Goal: Task Accomplishment & Management: Complete application form

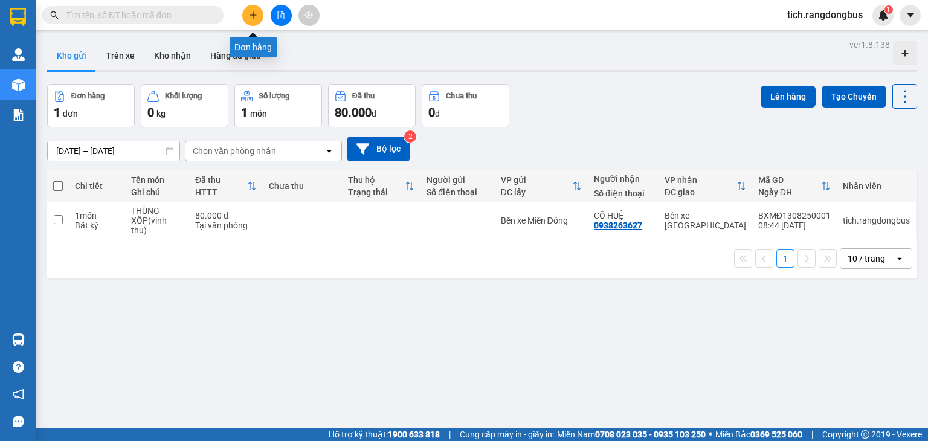
click at [260, 20] on button at bounding box center [252, 15] width 21 height 21
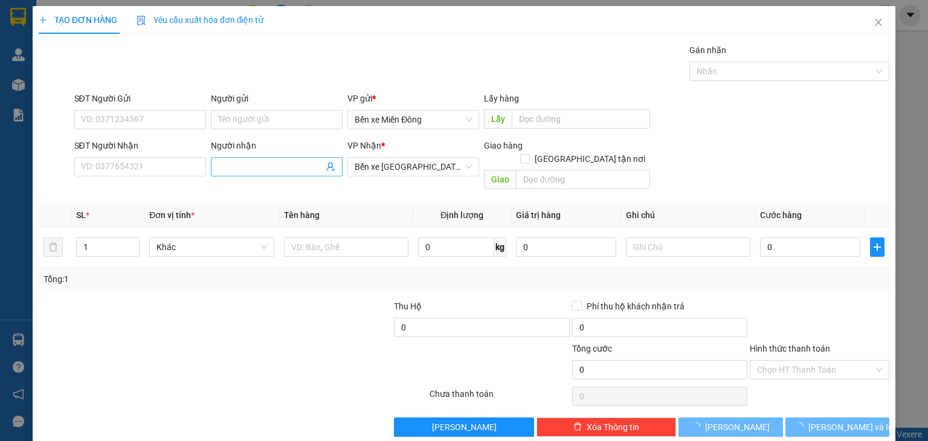
click at [263, 159] on span at bounding box center [277, 166] width 132 height 19
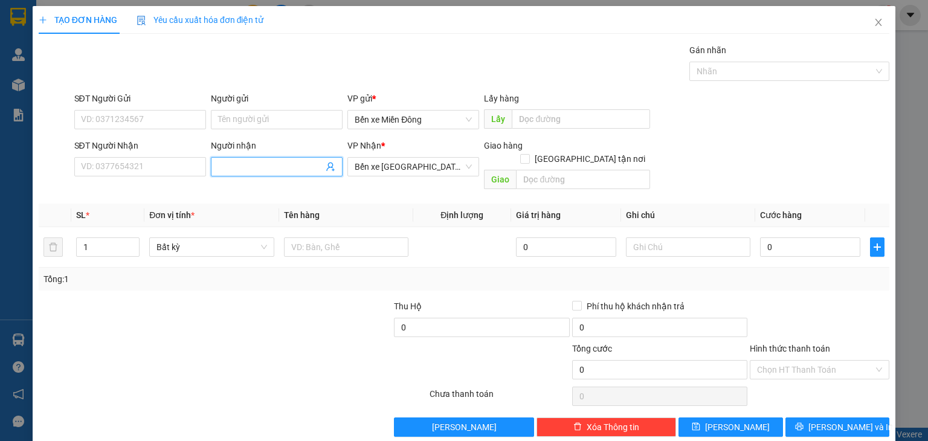
drag, startPoint x: 268, startPoint y: 172, endPoint x: 301, endPoint y: 129, distance: 54.4
click at [274, 166] on input "Người nhận" at bounding box center [270, 166] width 105 height 13
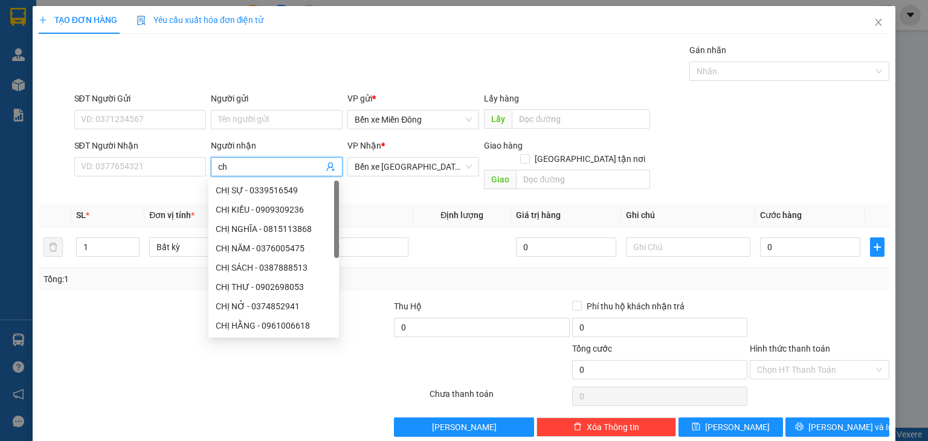
type input "c"
type input "CHỊ [PERSON_NAME]"
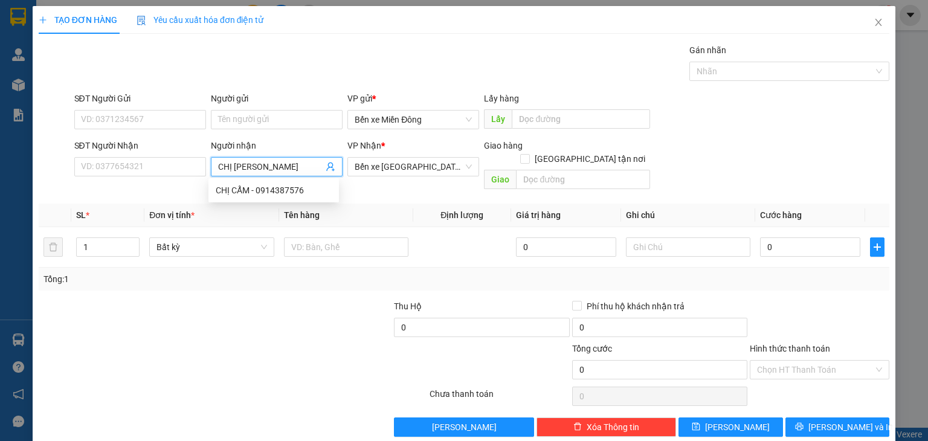
click at [312, 194] on div "CHỊ CẨM - 0914387576" at bounding box center [274, 190] width 116 height 13
type input "0914387576"
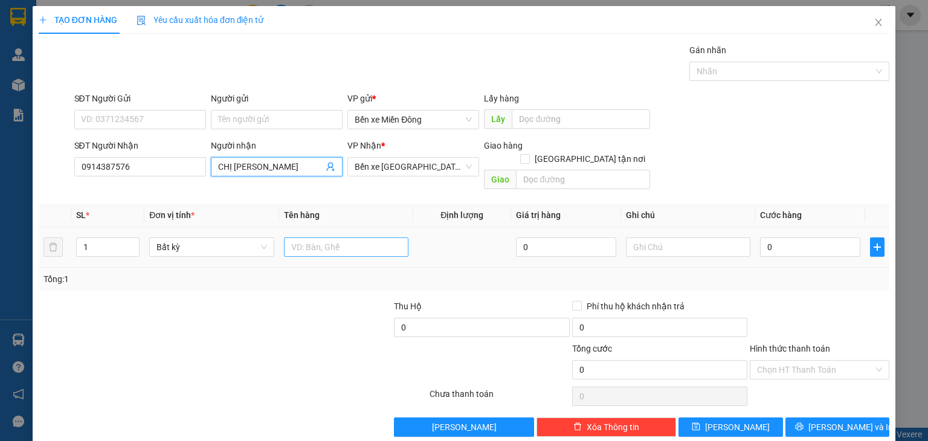
type input "CHỊ [PERSON_NAME]"
click at [358, 237] on input "text" at bounding box center [346, 246] width 124 height 19
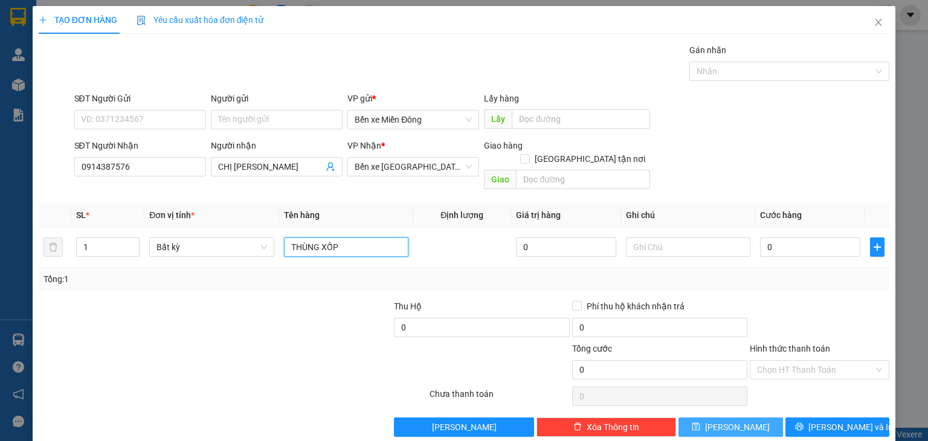
type input "THÙNG XỐP"
click at [763, 418] on button "[PERSON_NAME]" at bounding box center [731, 427] width 105 height 19
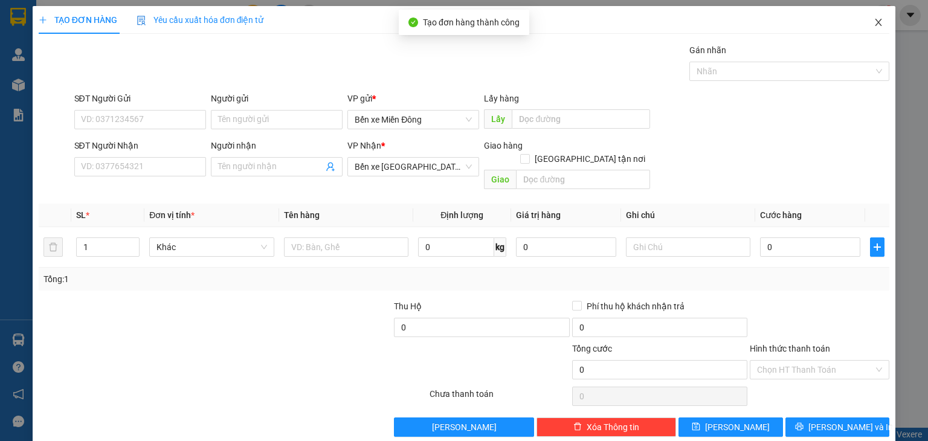
click at [876, 22] on span "Close" at bounding box center [879, 23] width 34 height 34
